Goal: Task Accomplishment & Management: Manage account settings

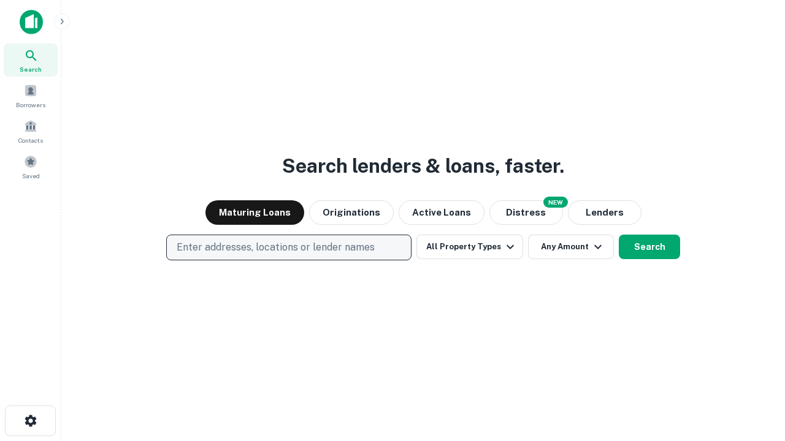
click at [288, 248] on p "Enter addresses, locations or lender names" at bounding box center [276, 247] width 198 height 15
type input "**********"
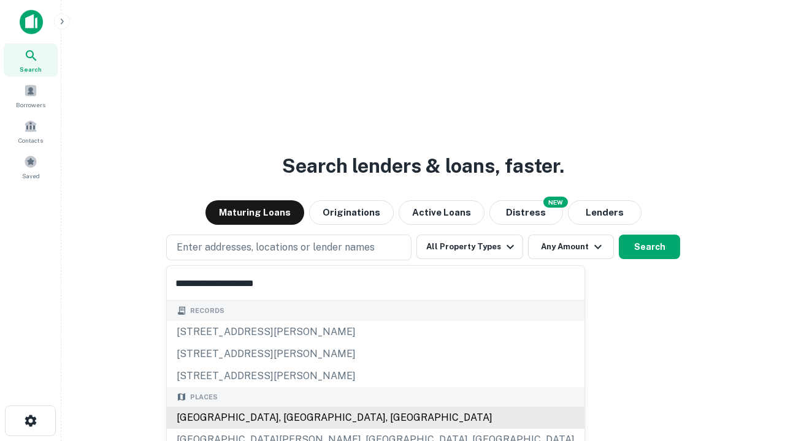
click at [293, 418] on div "[GEOGRAPHIC_DATA], [GEOGRAPHIC_DATA], [GEOGRAPHIC_DATA]" at bounding box center [375, 418] width 417 height 22
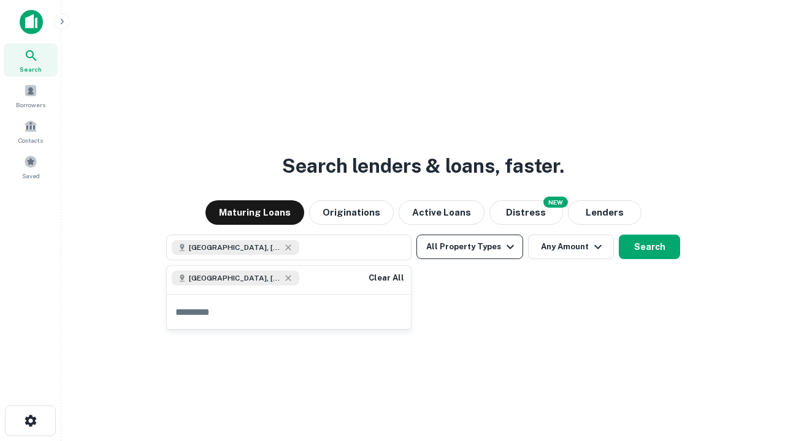
click at [470, 247] on button "All Property Types" at bounding box center [469, 247] width 107 height 25
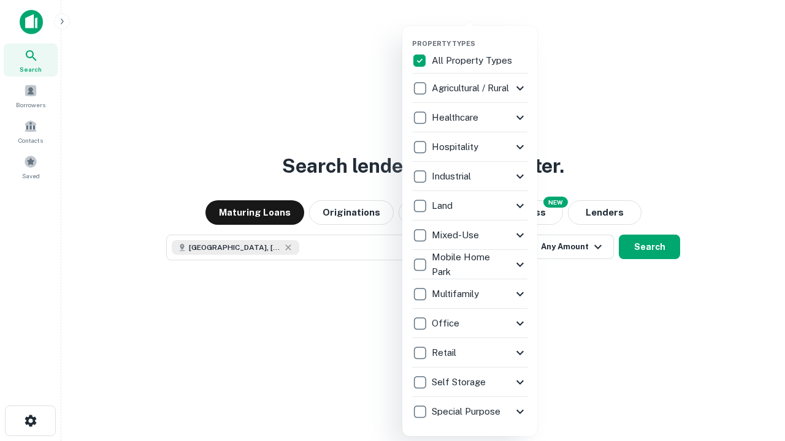
click at [479, 36] on button "button" at bounding box center [479, 36] width 135 height 1
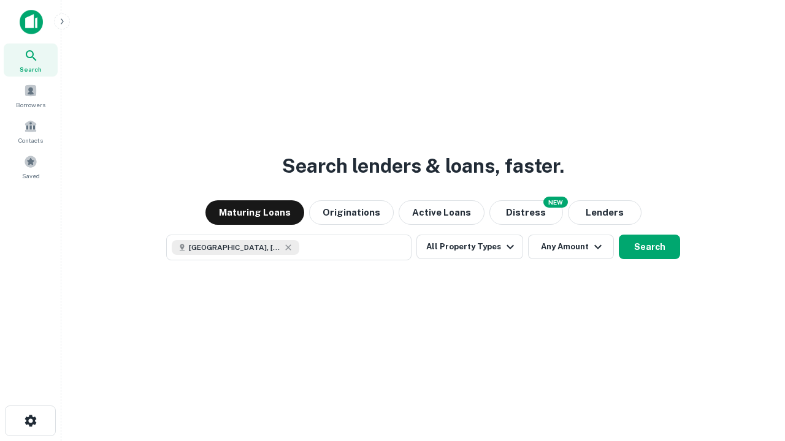
scroll to position [20, 0]
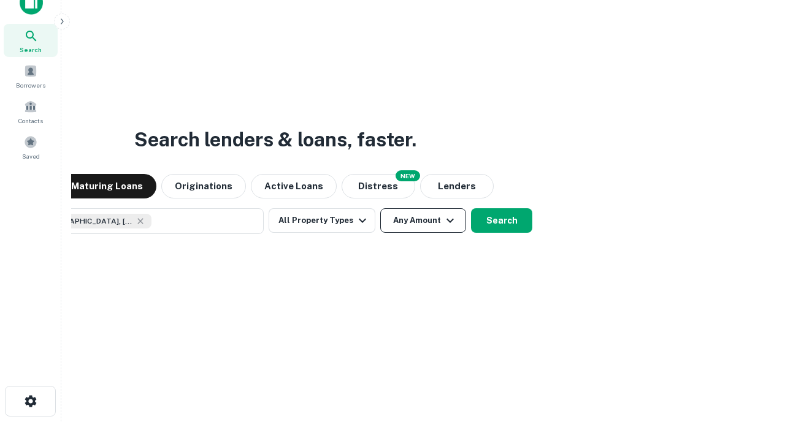
click at [380, 208] on button "Any Amount" at bounding box center [423, 220] width 86 height 25
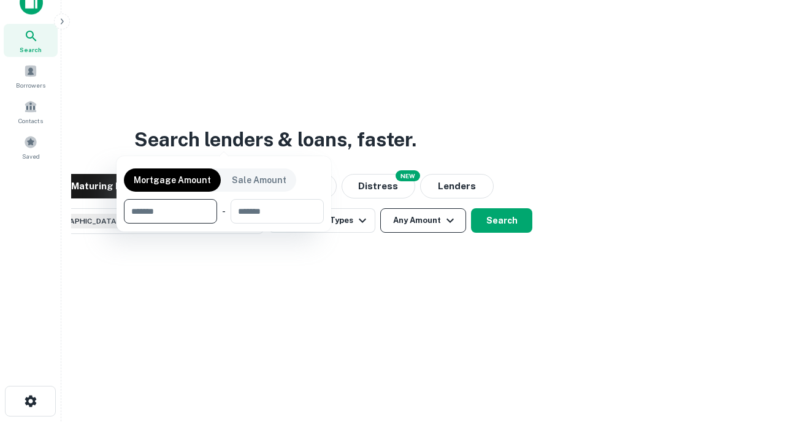
scroll to position [88, 347]
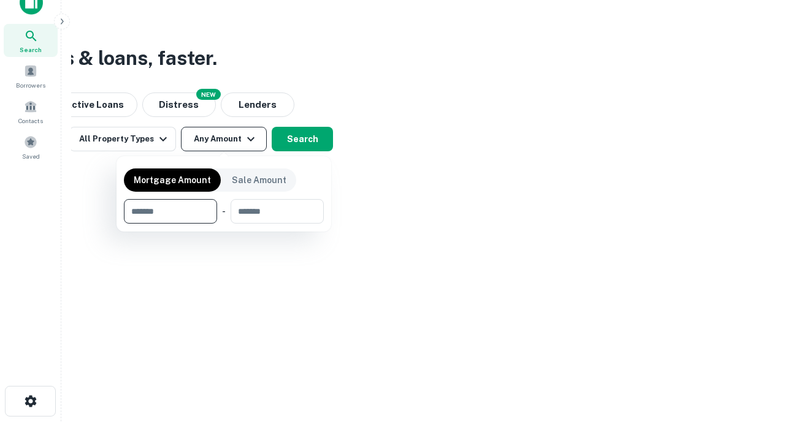
type input "*******"
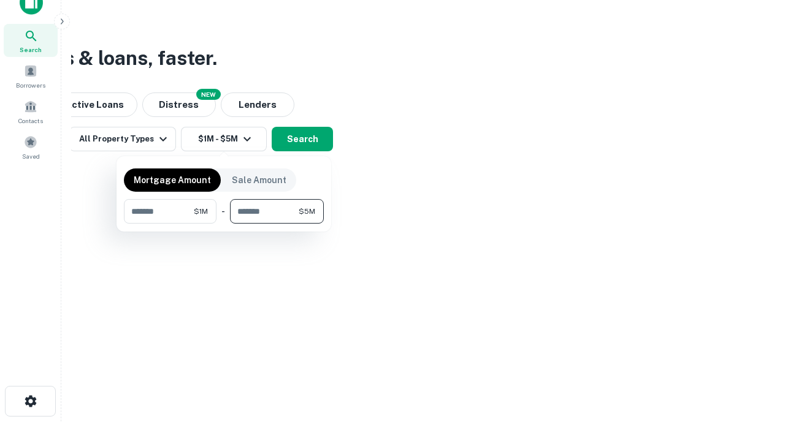
type input "*******"
click at [224, 224] on button "button" at bounding box center [224, 224] width 200 height 1
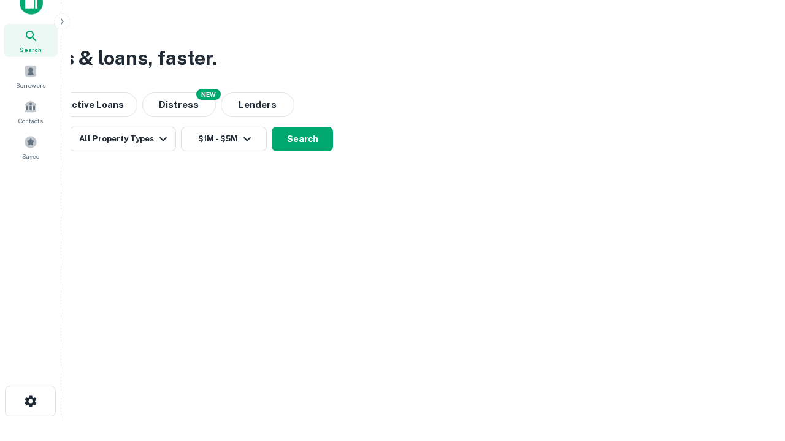
scroll to position [20, 0]
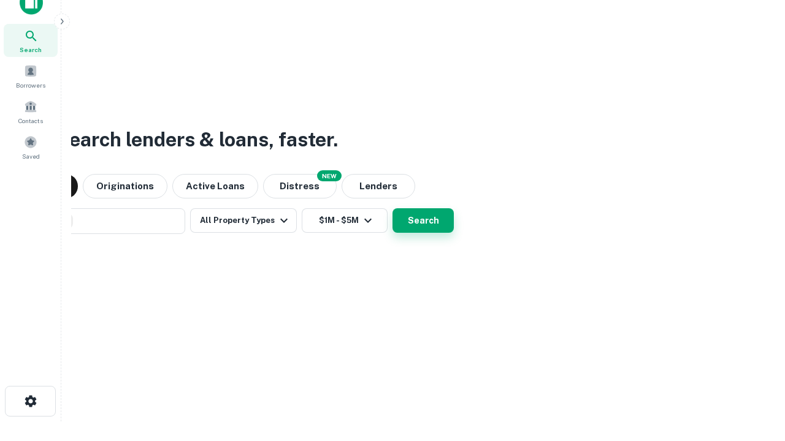
click at [392, 208] on button "Search" at bounding box center [422, 220] width 61 height 25
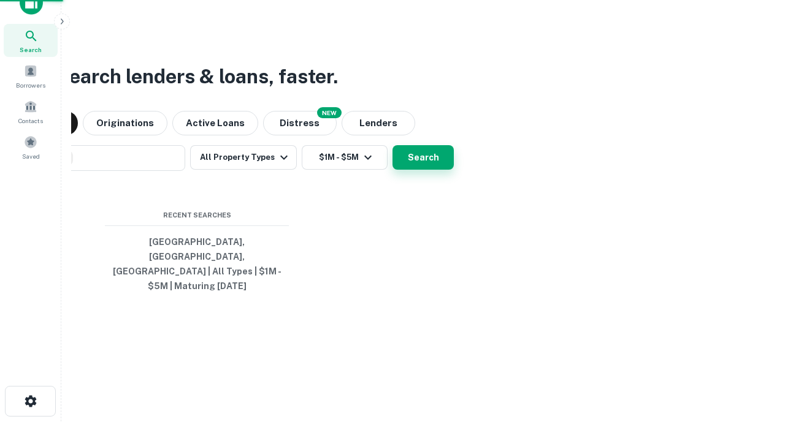
scroll to position [40, 347]
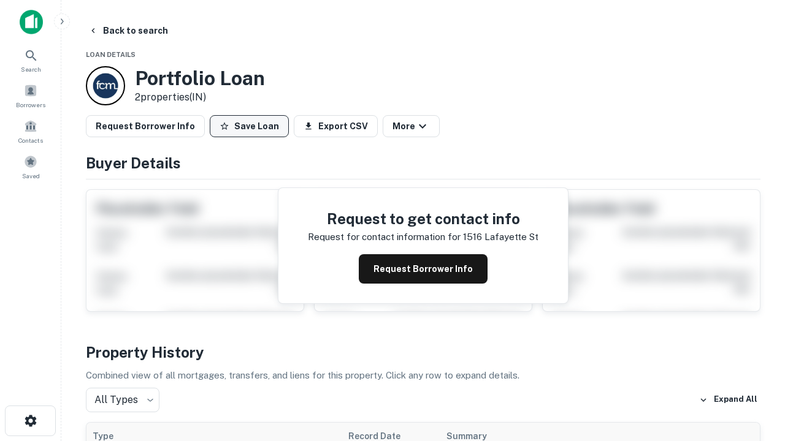
click at [249, 126] on button "Save Loan" at bounding box center [249, 126] width 79 height 22
click at [252, 126] on button "Loan Saved" at bounding box center [252, 126] width 85 height 22
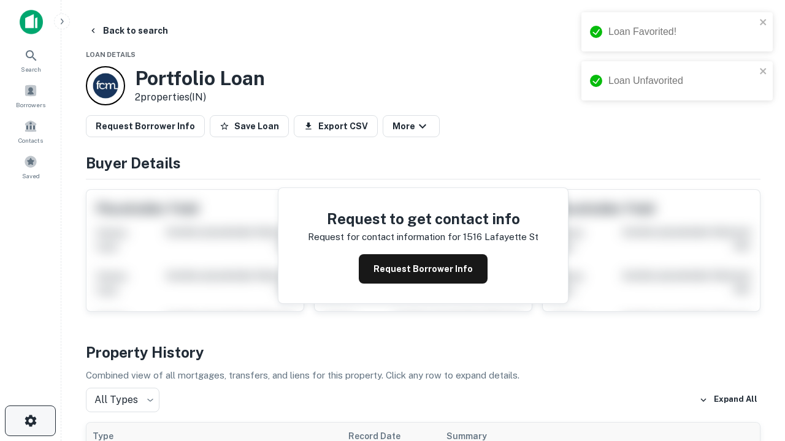
click at [30, 421] on icon "button" at bounding box center [30, 421] width 15 height 15
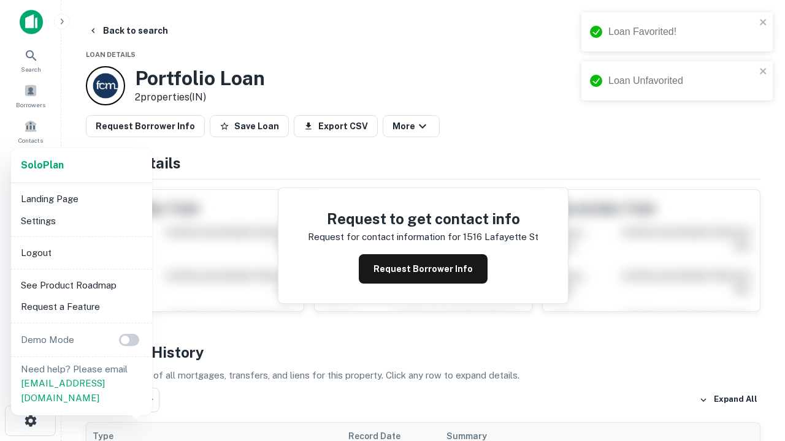
click at [81, 253] on li "Logout" at bounding box center [81, 253] width 131 height 22
